Goal: Task Accomplishment & Management: Manage account settings

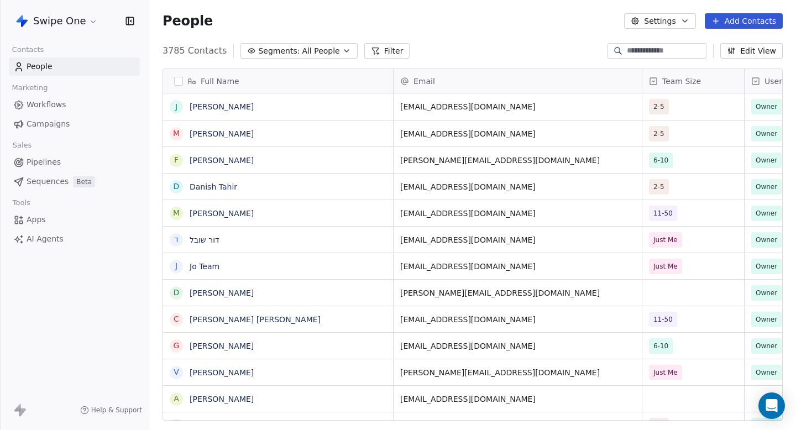
click at [75, 19] on html "Swipe One Contacts People Marketing Workflows Campaigns Sales Pipelines Sequenc…" at bounding box center [398, 215] width 796 height 430
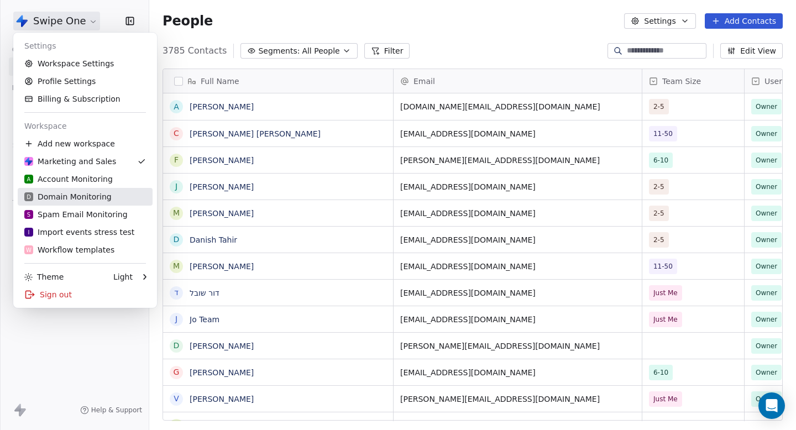
click at [73, 201] on div "D Domain Monitoring" at bounding box center [67, 196] width 87 height 11
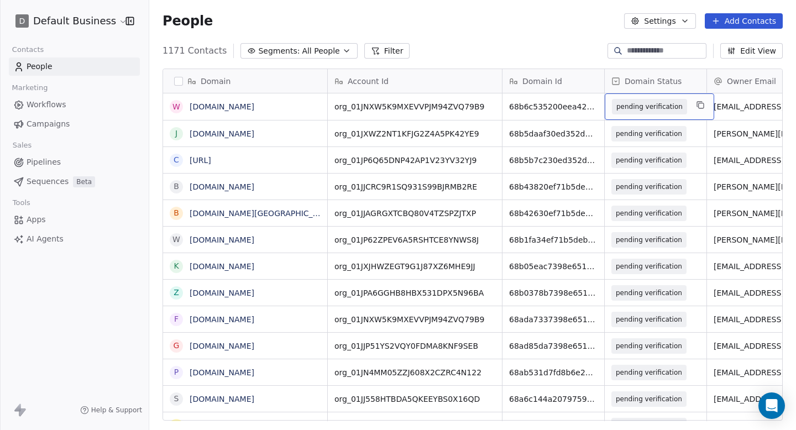
click at [686, 107] on div "pending verification" at bounding box center [660, 106] width 110 height 27
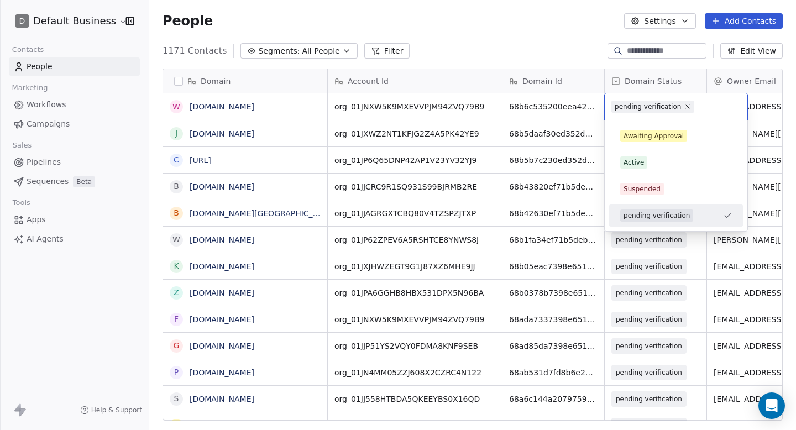
click at [493, 33] on html "D Default Business Contacts People Marketing Workflows Campaigns Sales Pipeline…" at bounding box center [398, 215] width 796 height 430
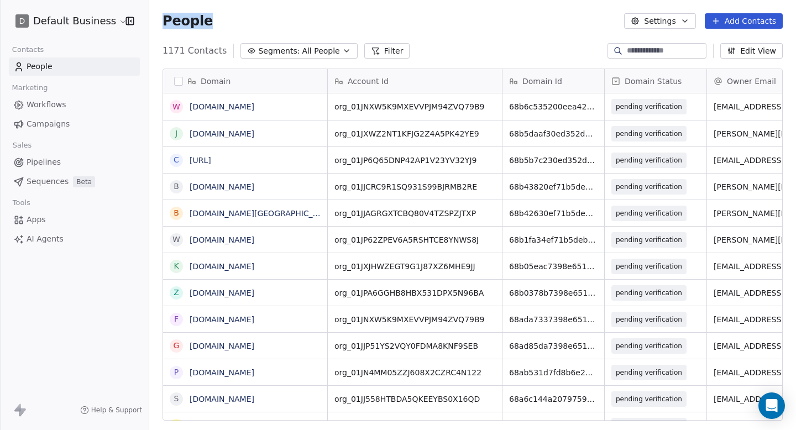
drag, startPoint x: 157, startPoint y: 17, endPoint x: 215, endPoint y: 17, distance: 58.1
click at [215, 17] on div "People Settings Add Contacts" at bounding box center [472, 21] width 647 height 42
click at [215, 17] on div "People Settings Add Contacts" at bounding box center [473, 20] width 621 height 15
click at [70, 25] on html "D Default Business Contacts People Marketing Workflows Campaigns Sales Pipeline…" at bounding box center [398, 215] width 796 height 430
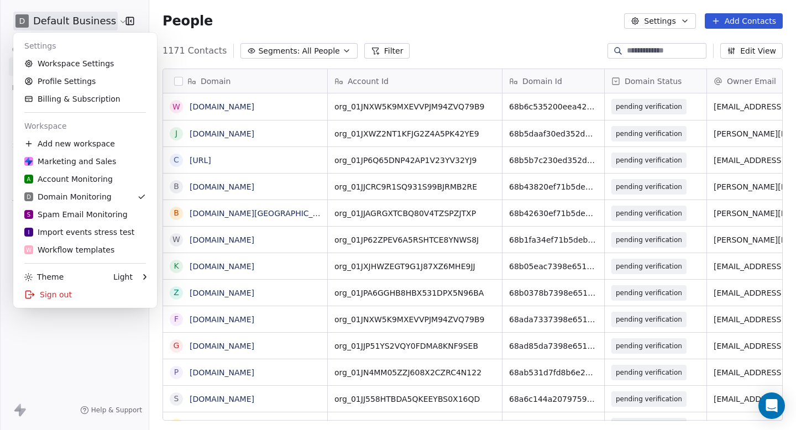
click at [303, 26] on html "D Default Business Contacts People Marketing Workflows Campaigns Sales Pipeline…" at bounding box center [398, 215] width 796 height 430
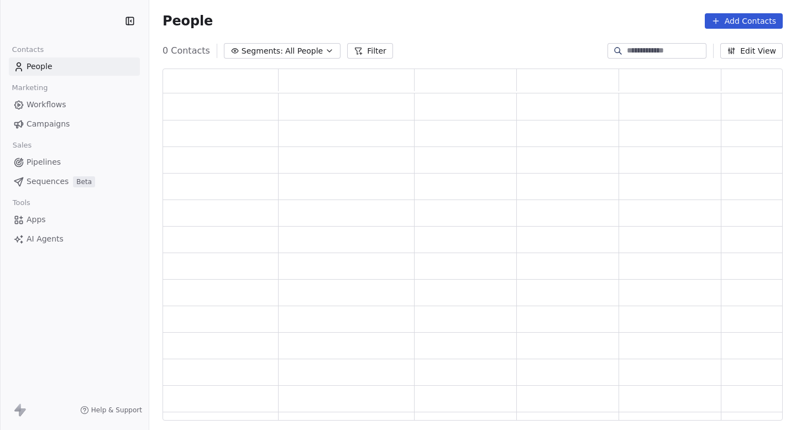
scroll to position [352, 621]
